Goal: Information Seeking & Learning: Check status

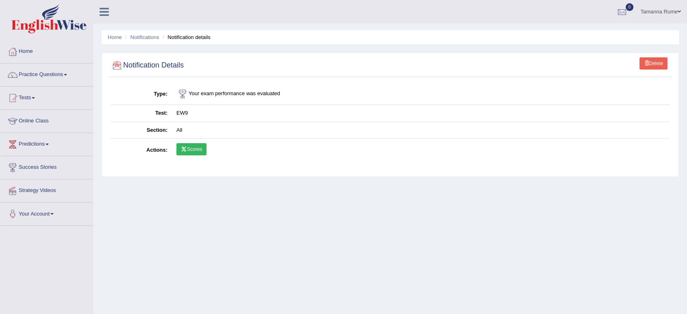
click at [185, 150] on icon at bounding box center [184, 149] width 6 height 5
drag, startPoint x: 185, startPoint y: 150, endPoint x: 412, endPoint y: 103, distance: 231.7
click at [412, 103] on td "Your exam performance was evaluated" at bounding box center [421, 94] width 498 height 22
click at [189, 146] on link "Scores" at bounding box center [191, 149] width 30 height 12
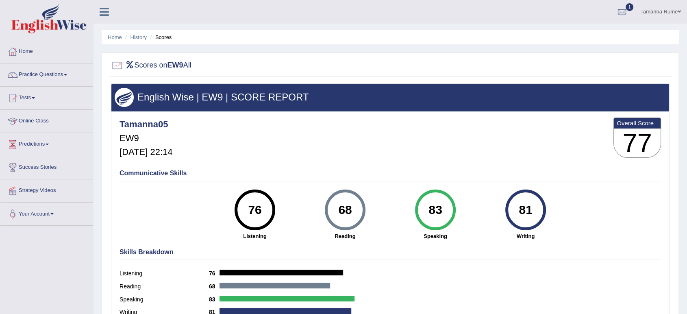
click at [142, 33] on li "History" at bounding box center [135, 37] width 24 height 8
click at [137, 39] on link "History" at bounding box center [139, 37] width 16 height 6
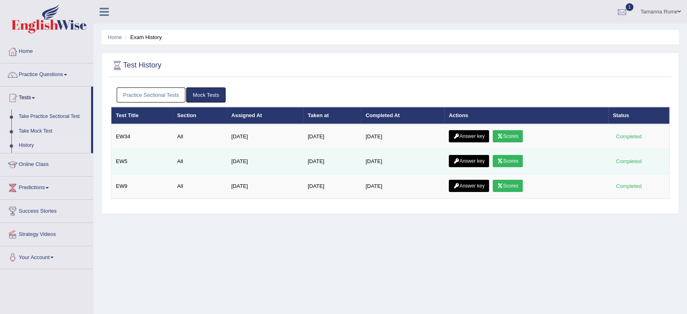
click at [509, 163] on link "Scores" at bounding box center [508, 161] width 30 height 12
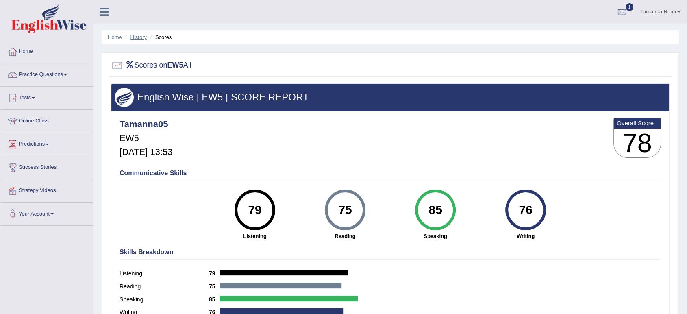
click at [139, 37] on link "History" at bounding box center [139, 37] width 16 height 6
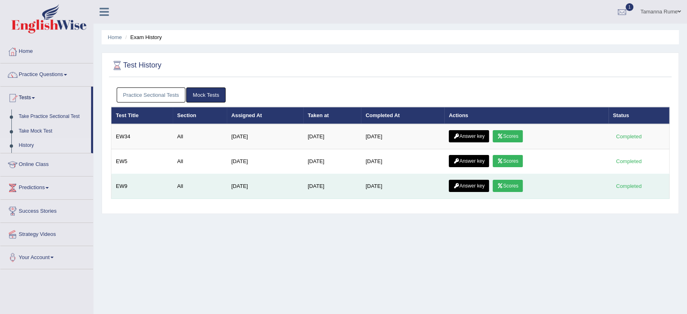
click at [503, 186] on icon at bounding box center [500, 185] width 6 height 5
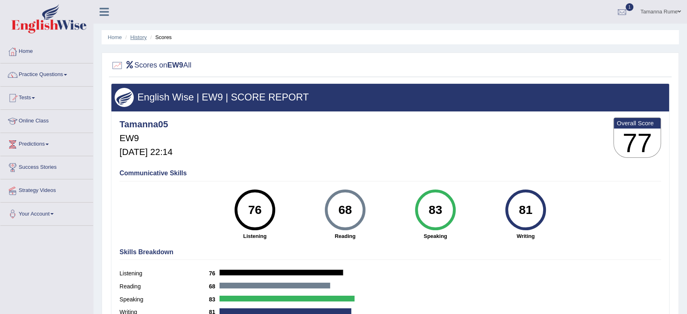
click at [137, 38] on link "History" at bounding box center [139, 37] width 16 height 6
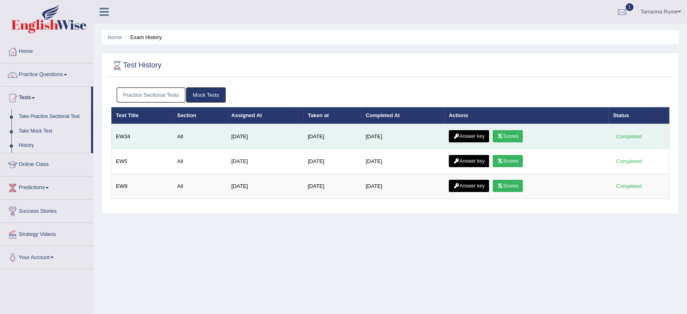
click at [516, 137] on link "Scores" at bounding box center [508, 136] width 30 height 12
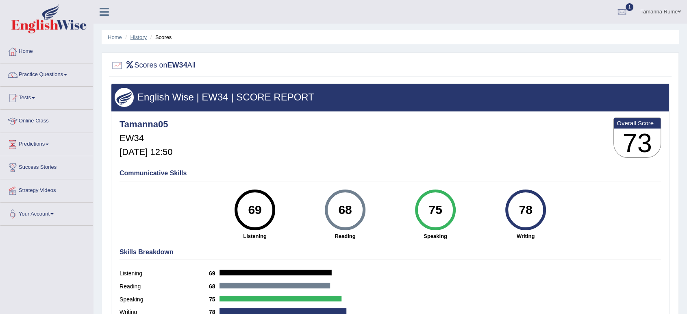
click at [139, 35] on link "History" at bounding box center [139, 37] width 16 height 6
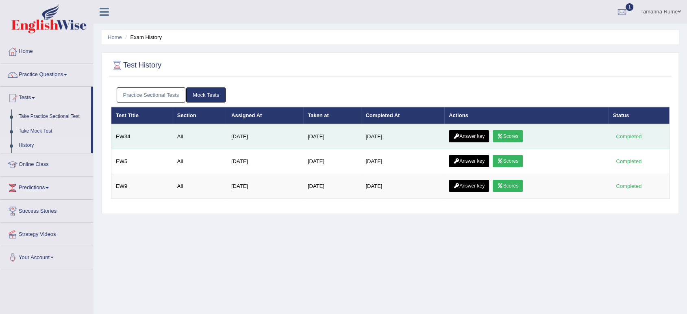
click at [475, 135] on link "Answer key" at bounding box center [469, 136] width 40 height 12
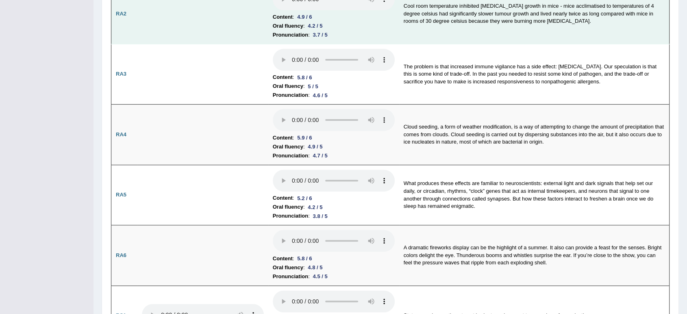
scroll to position [69, 0]
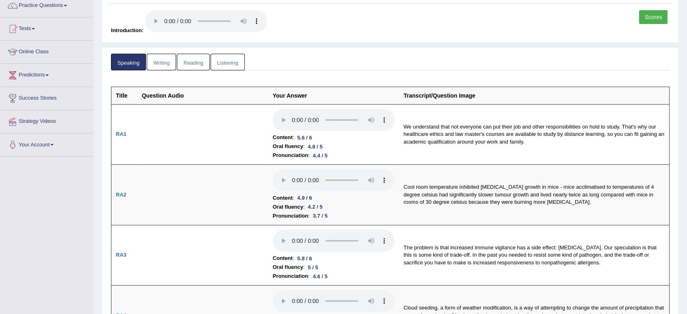
click at [192, 63] on link "Reading" at bounding box center [193, 62] width 33 height 17
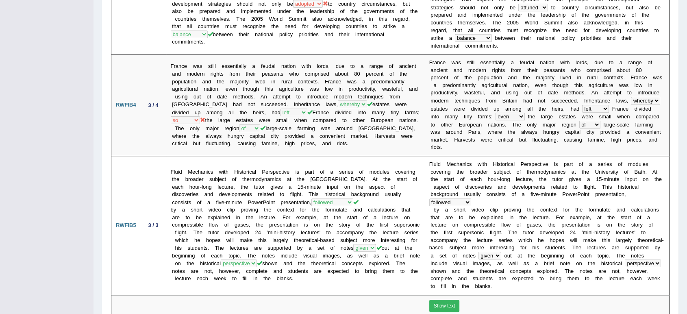
scroll to position [612, 0]
